Goal: Find specific page/section: Find specific page/section

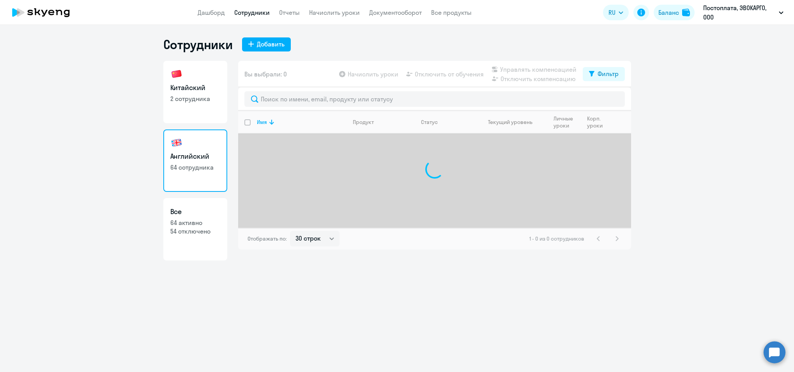
select select "30"
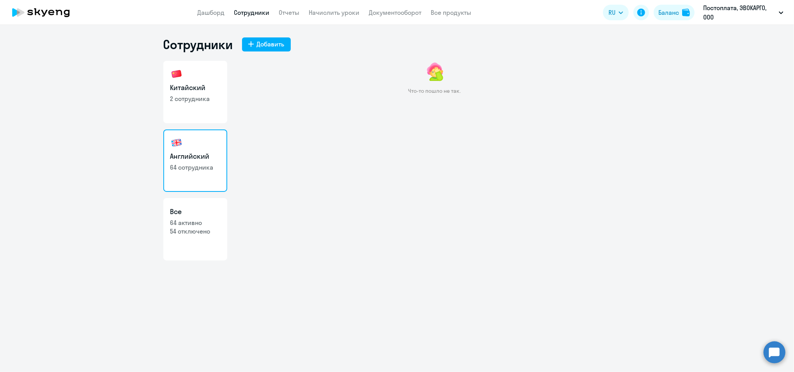
click at [233, 109] on div "Китайский 2 сотрудника Английский 64 сотрудника Все 64 активно 54 отключено Что…" at bounding box center [397, 161] width 468 height 200
click at [215, 101] on p "2 сотрудника" at bounding box center [195, 98] width 50 height 9
select select "30"
